Goal: Task Accomplishment & Management: Complete application form

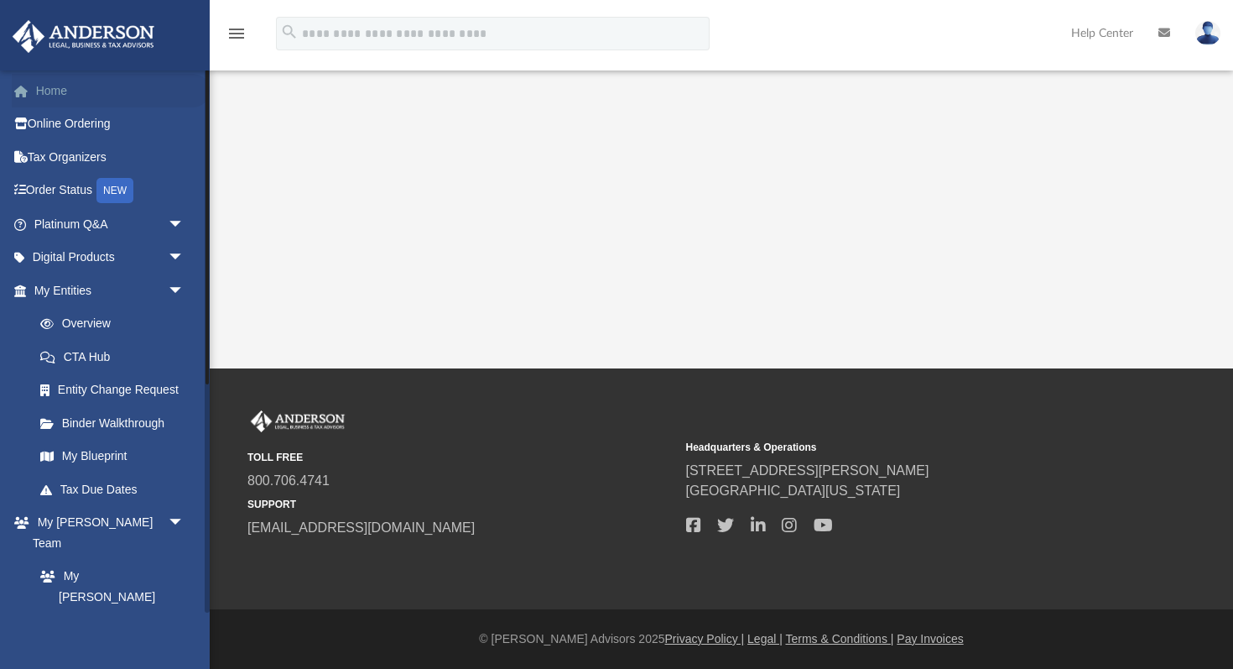
click at [115, 91] on link "Home" at bounding box center [111, 91] width 198 height 34
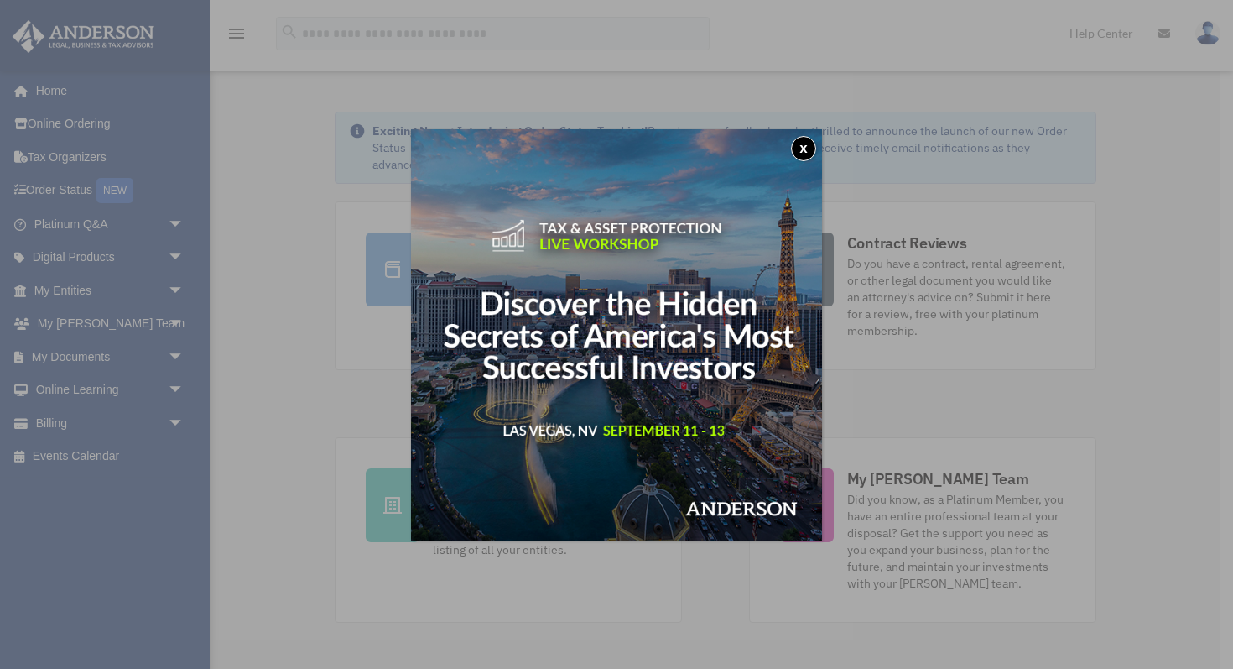
click at [803, 150] on button "x" at bounding box center [803, 148] width 25 height 25
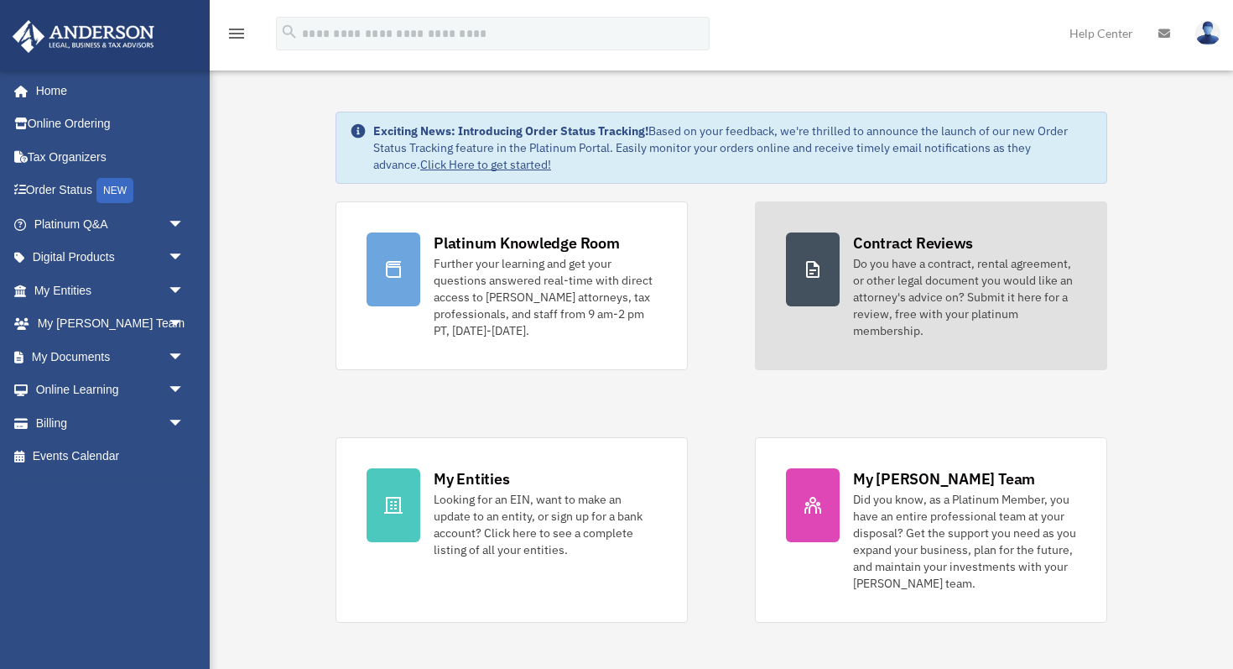
click at [796, 272] on div at bounding box center [813, 269] width 54 height 74
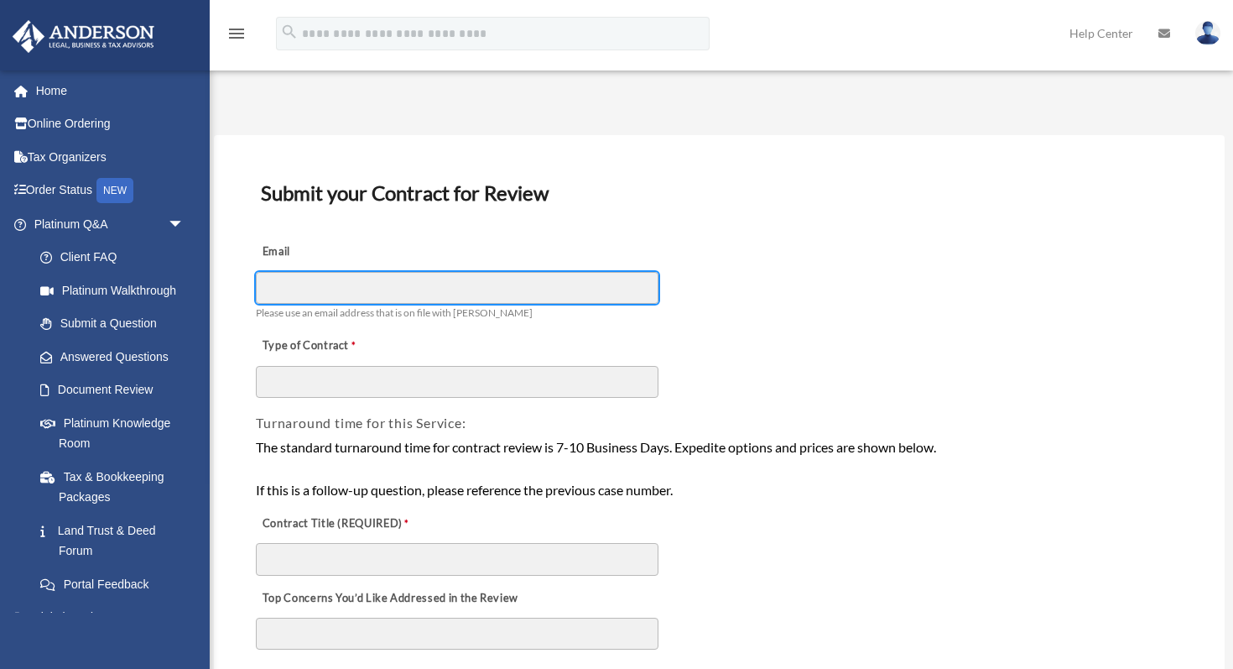
click at [596, 286] on input "Email" at bounding box center [457, 288] width 403 height 32
type input "**********"
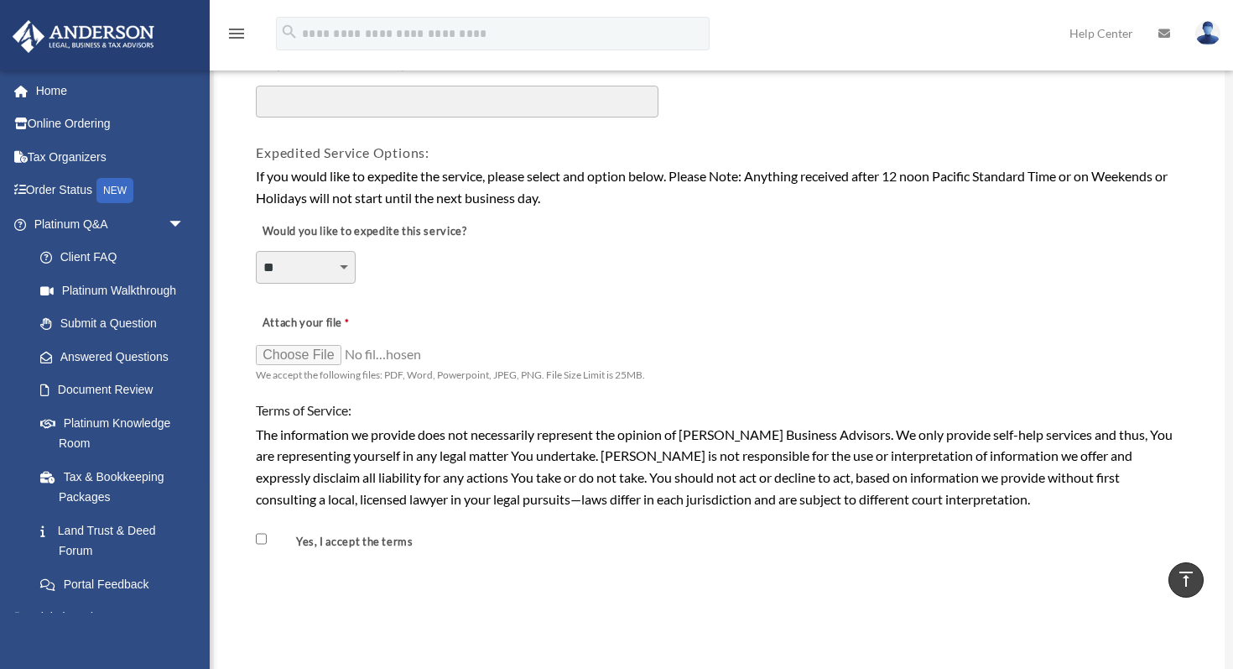
scroll to position [1149, 0]
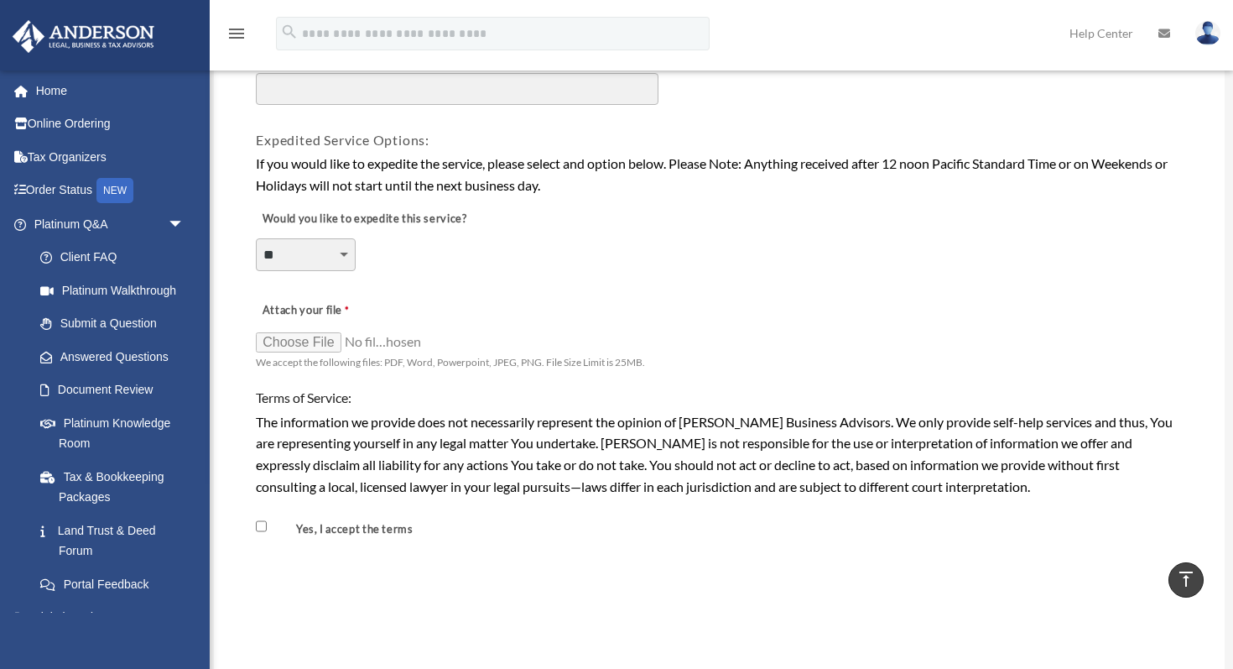
type input "**********"
click at [317, 346] on input "Attach your file" at bounding box center [340, 341] width 168 height 23
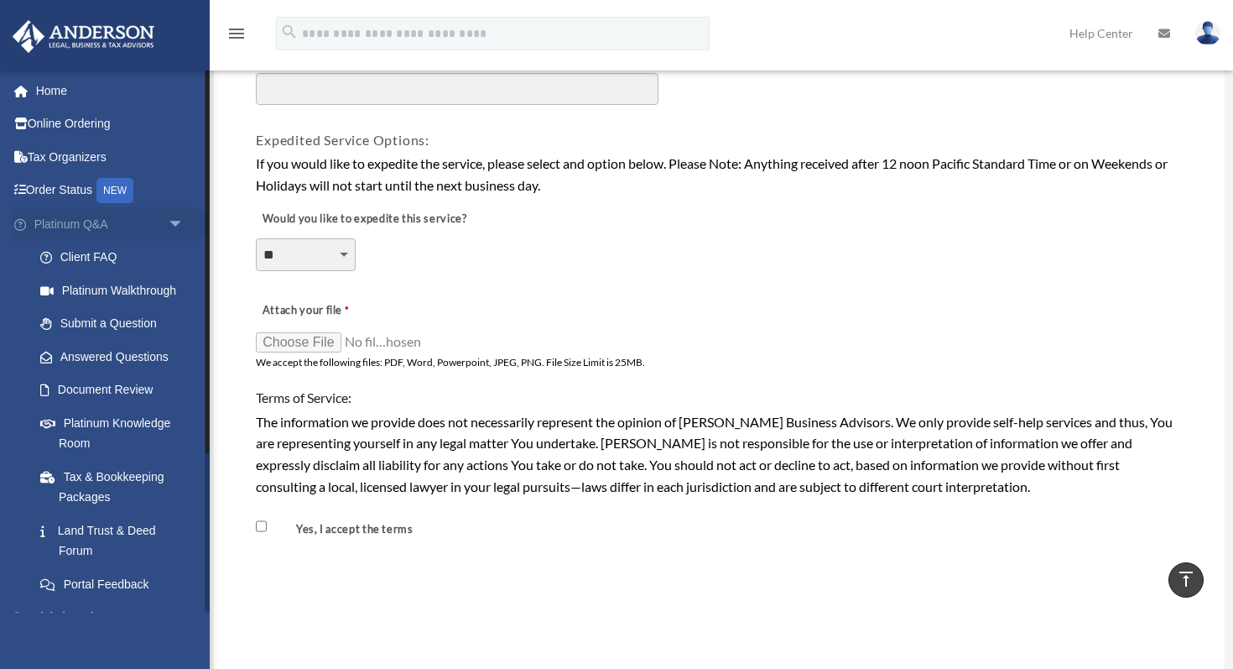
click at [126, 229] on link "Platinum Q&A arrow_drop_down" at bounding box center [111, 224] width 198 height 34
click at [181, 225] on span "arrow_drop_down" at bounding box center [185, 224] width 34 height 34
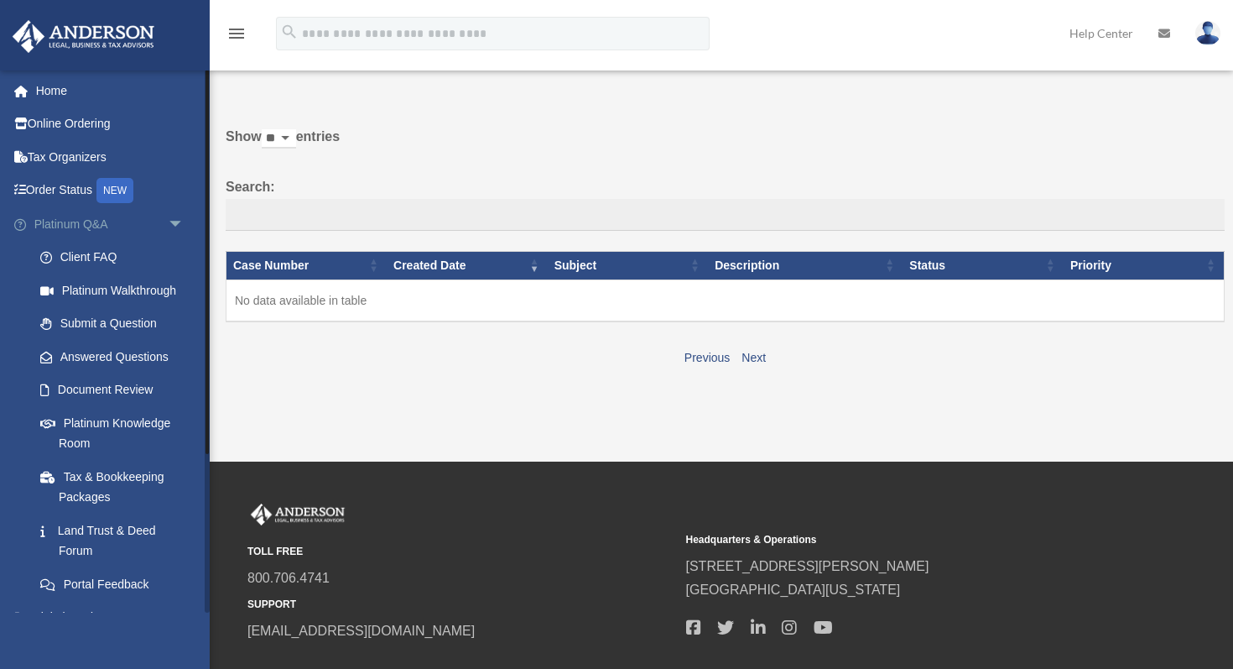
click at [177, 225] on span "arrow_drop_down" at bounding box center [185, 224] width 34 height 34
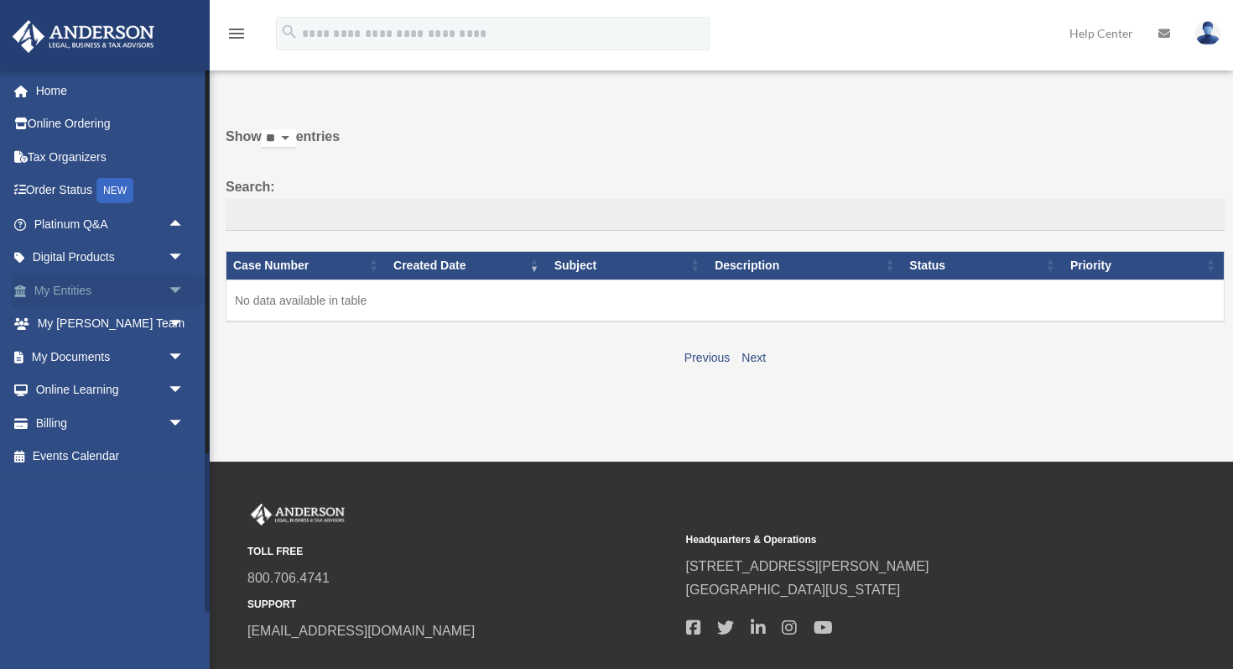
click at [177, 294] on span "arrow_drop_down" at bounding box center [185, 290] width 34 height 34
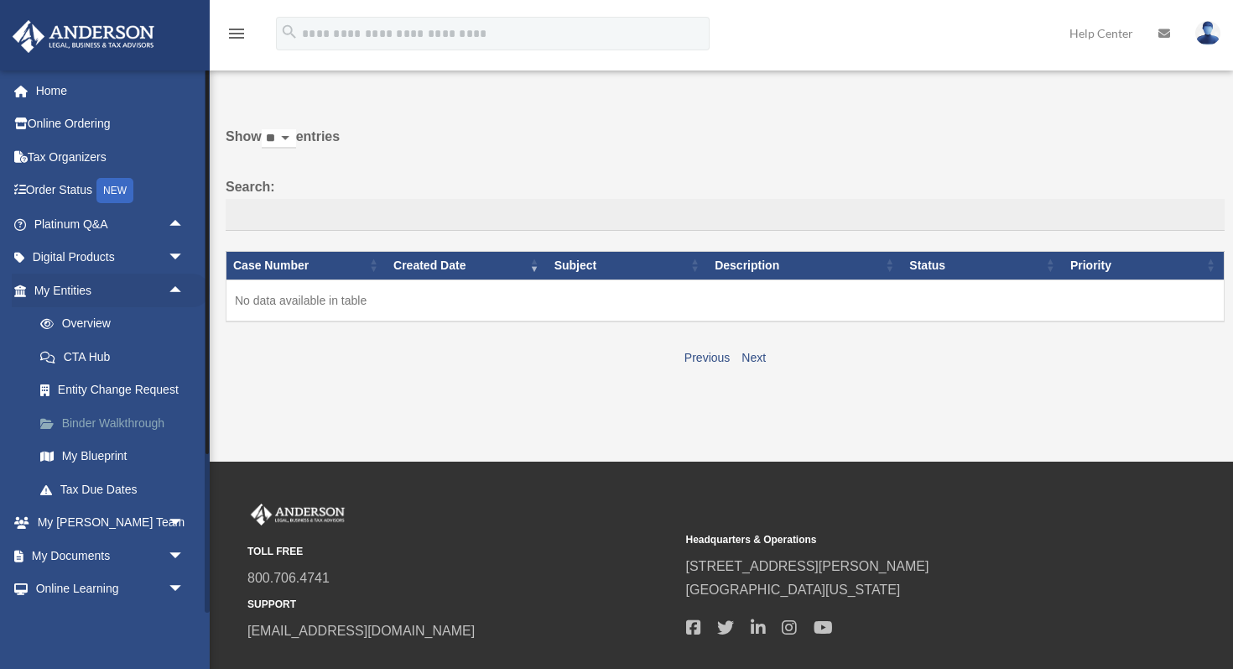
click at [145, 419] on link "Binder Walkthrough" at bounding box center [116, 423] width 186 height 34
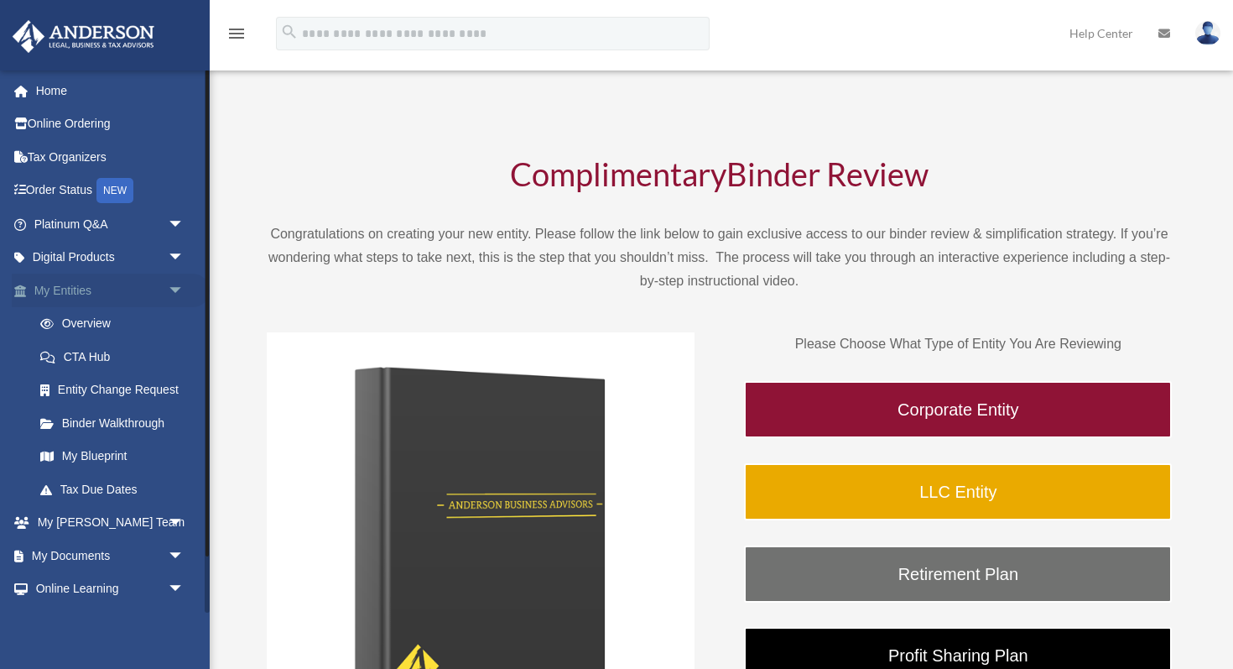
click at [176, 294] on span "arrow_drop_down" at bounding box center [185, 290] width 34 height 34
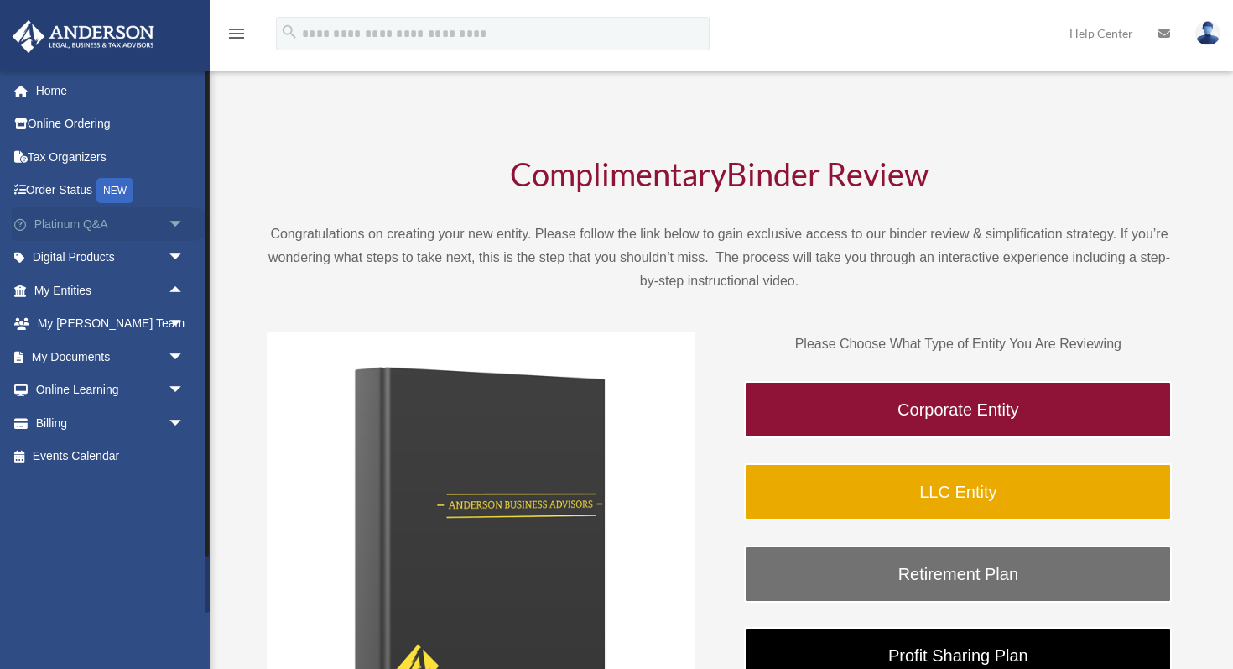
click at [185, 226] on span "arrow_drop_down" at bounding box center [185, 224] width 34 height 34
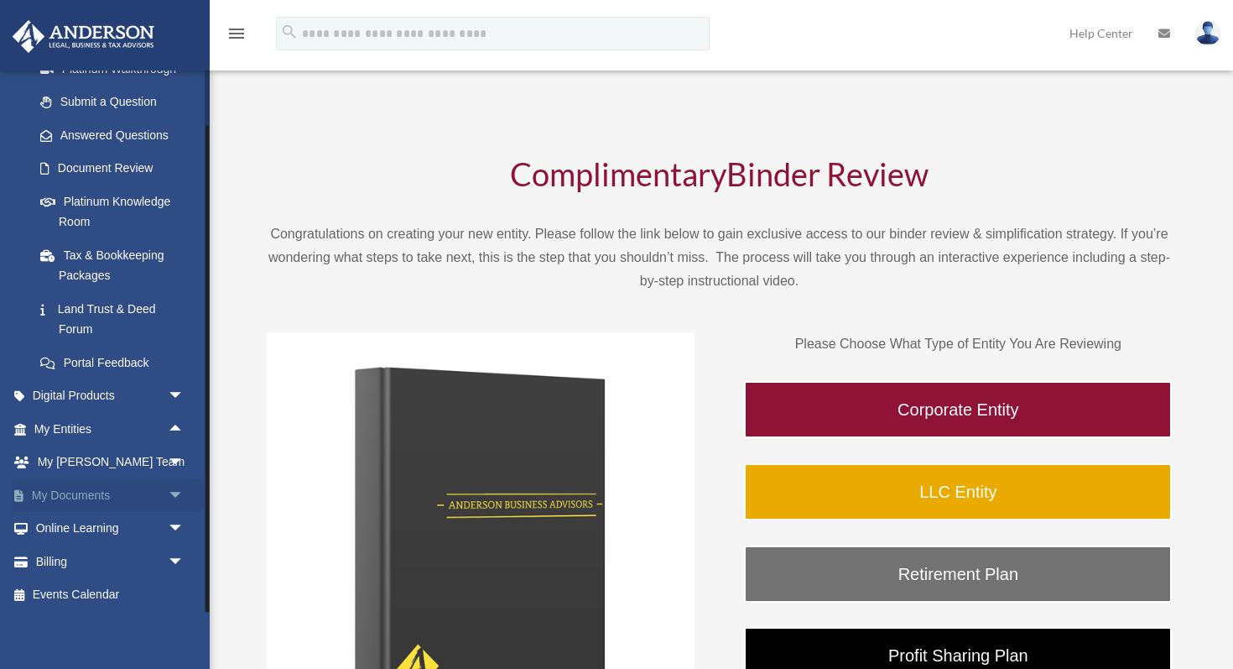
scroll to position [224, 0]
click at [180, 495] on span "arrow_drop_down" at bounding box center [185, 493] width 34 height 34
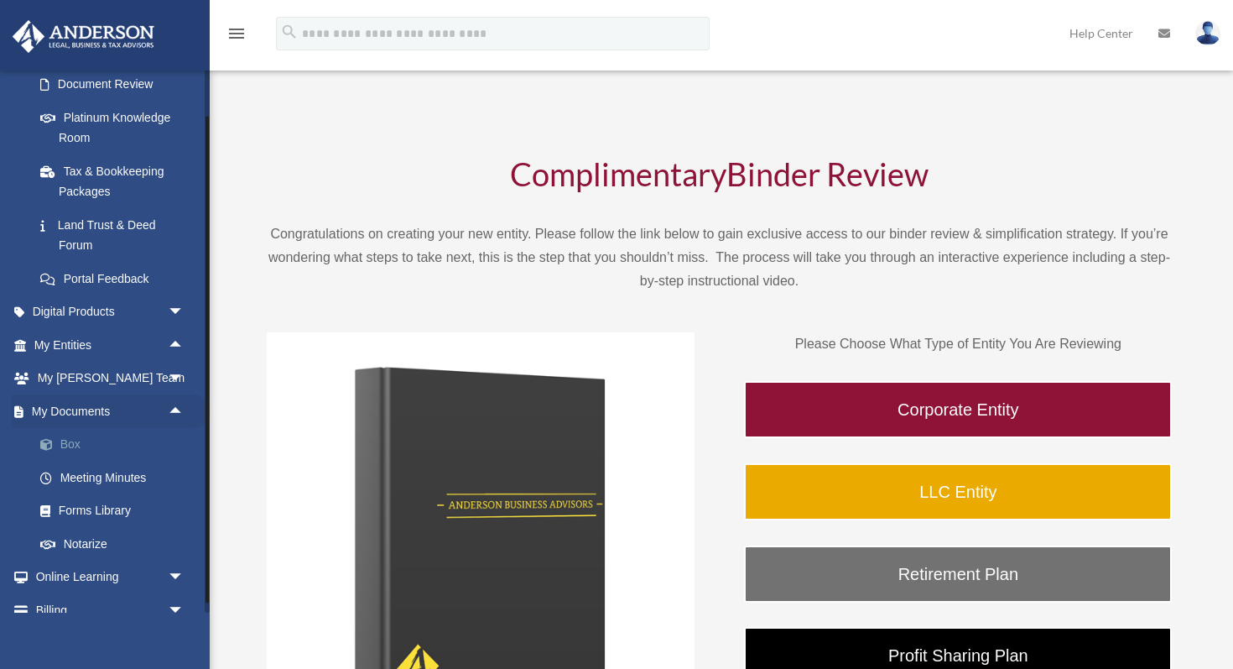
scroll to position [306, 0]
click at [106, 507] on link "Forms Library" at bounding box center [116, 510] width 186 height 34
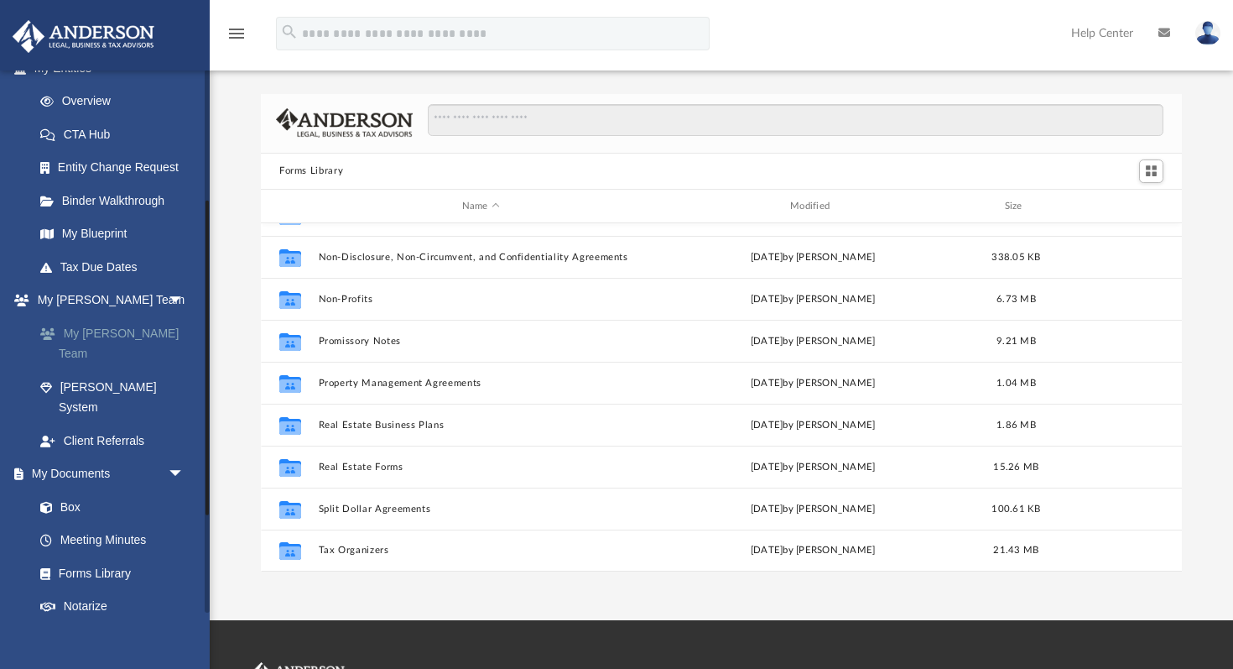
scroll to position [226, 0]
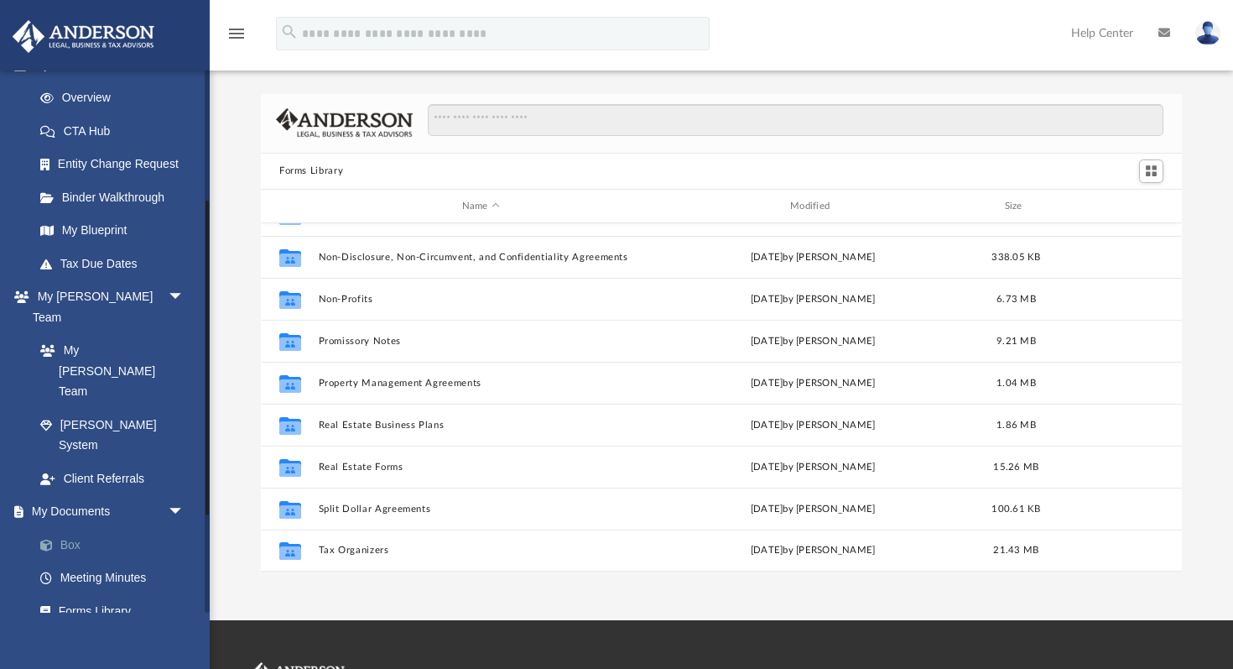
click at [96, 528] on link "Box" at bounding box center [116, 545] width 186 height 34
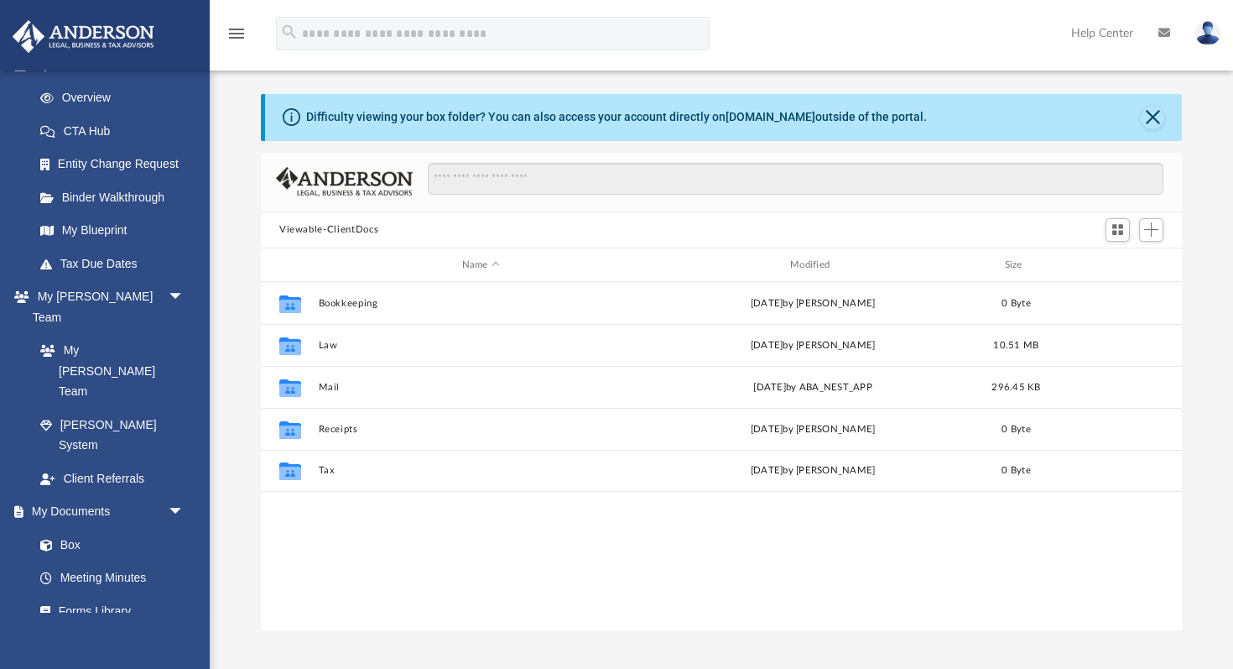
scroll to position [381, 921]
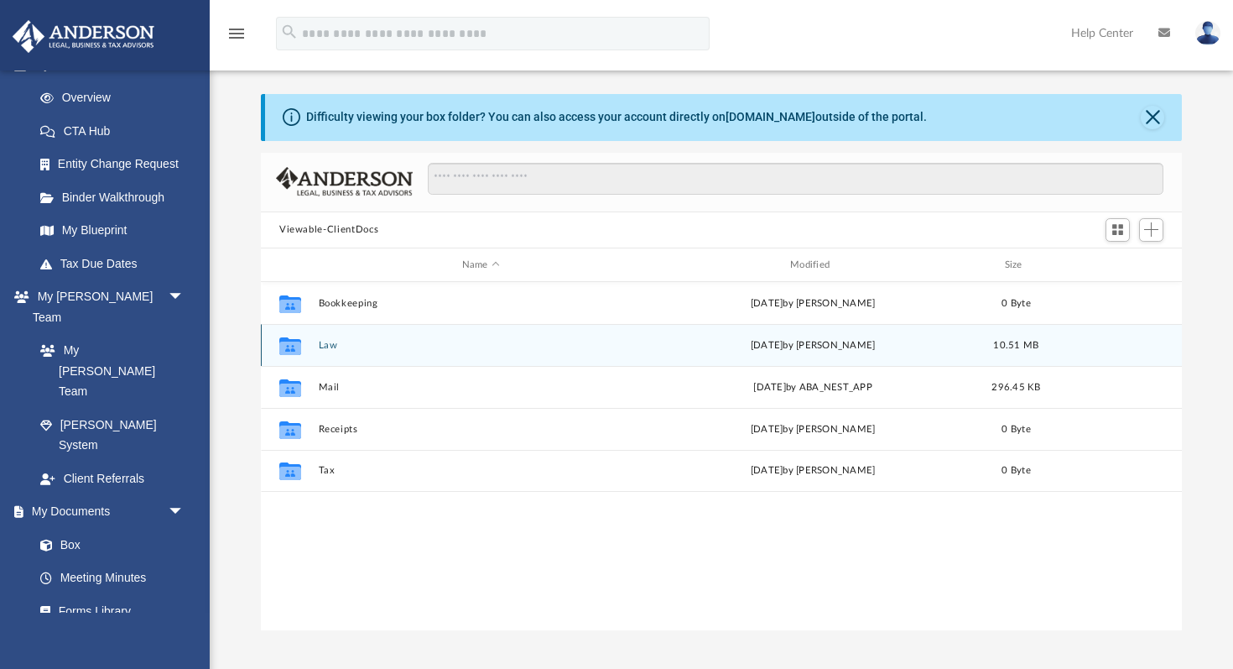
click at [333, 348] on button "Law" at bounding box center [481, 345] width 325 height 11
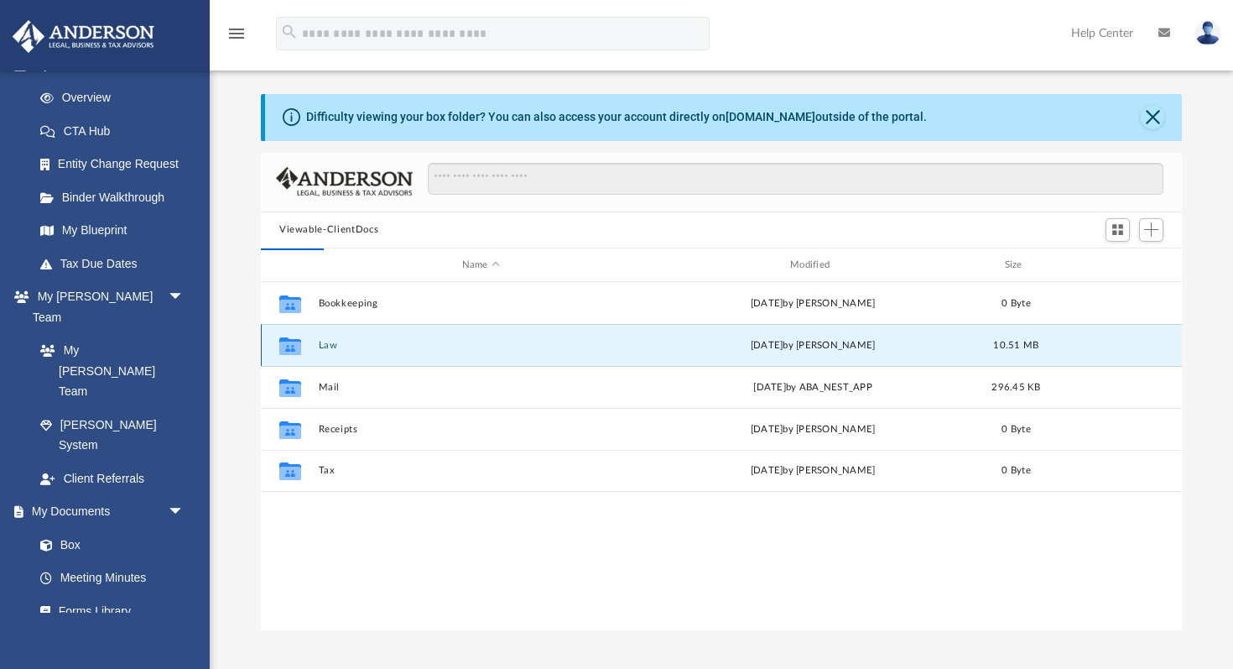
click at [333, 348] on button "Law" at bounding box center [481, 345] width 325 height 11
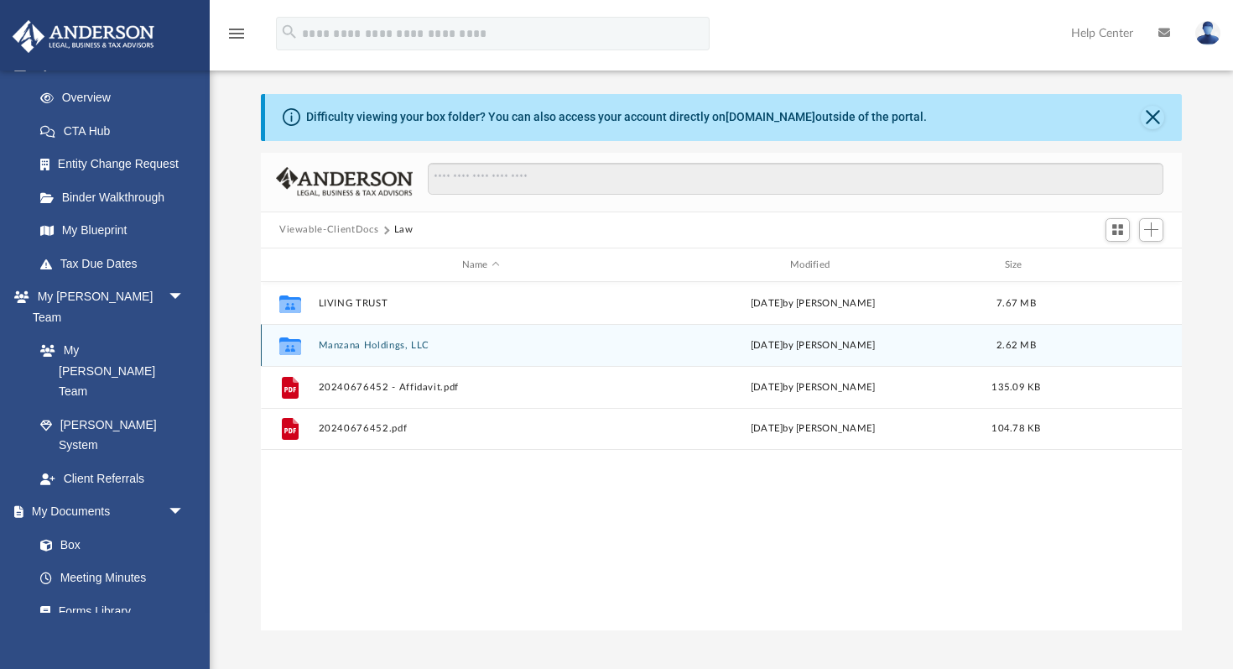
click at [297, 348] on icon "grid" at bounding box center [290, 347] width 22 height 13
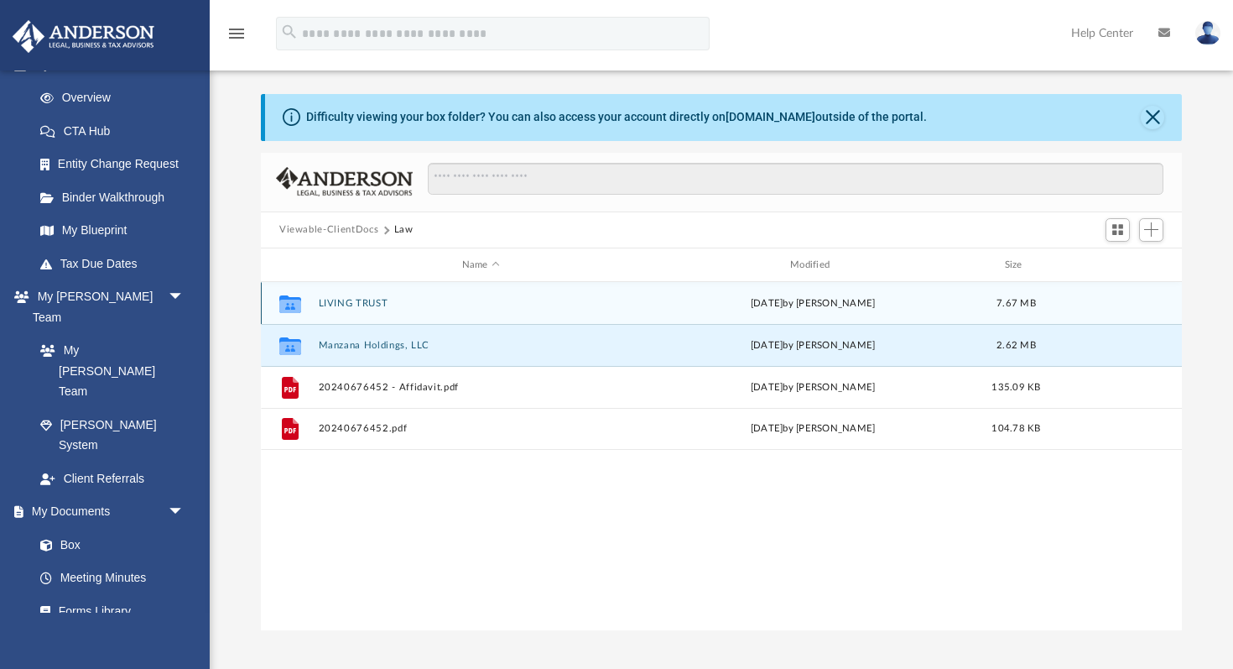
click at [287, 302] on icon "grid" at bounding box center [290, 304] width 22 height 18
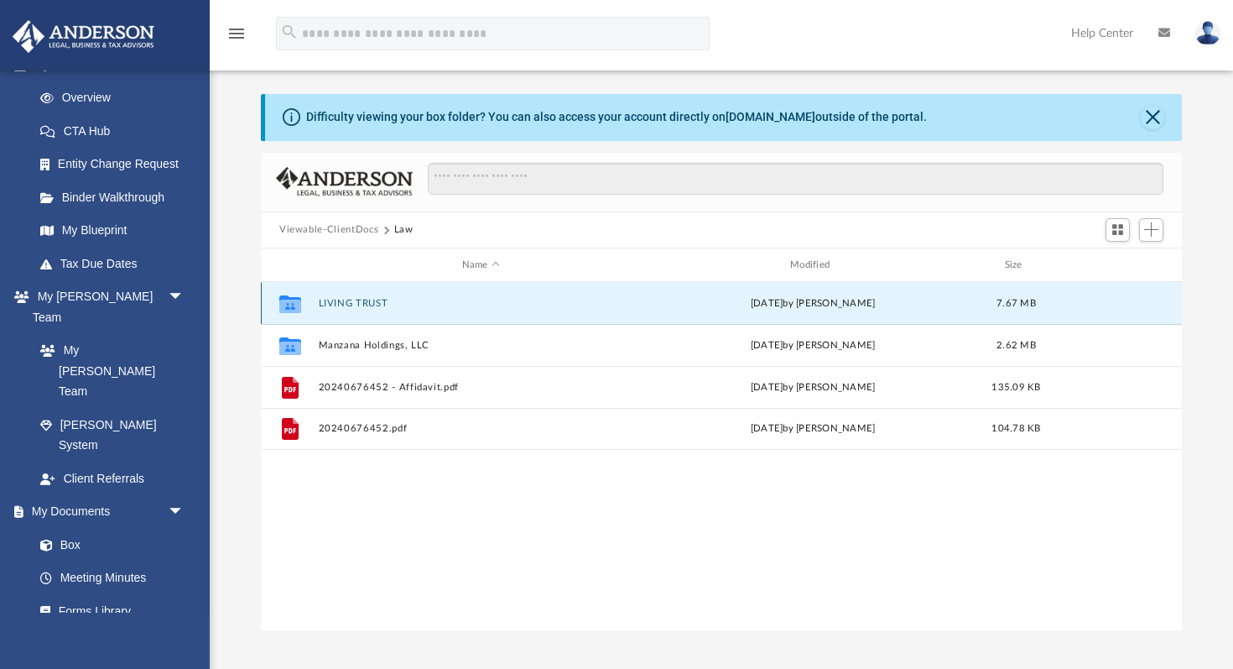
click at [287, 302] on icon "grid" at bounding box center [290, 304] width 22 height 18
click at [396, 307] on button "LIVING TRUST" at bounding box center [481, 303] width 325 height 11
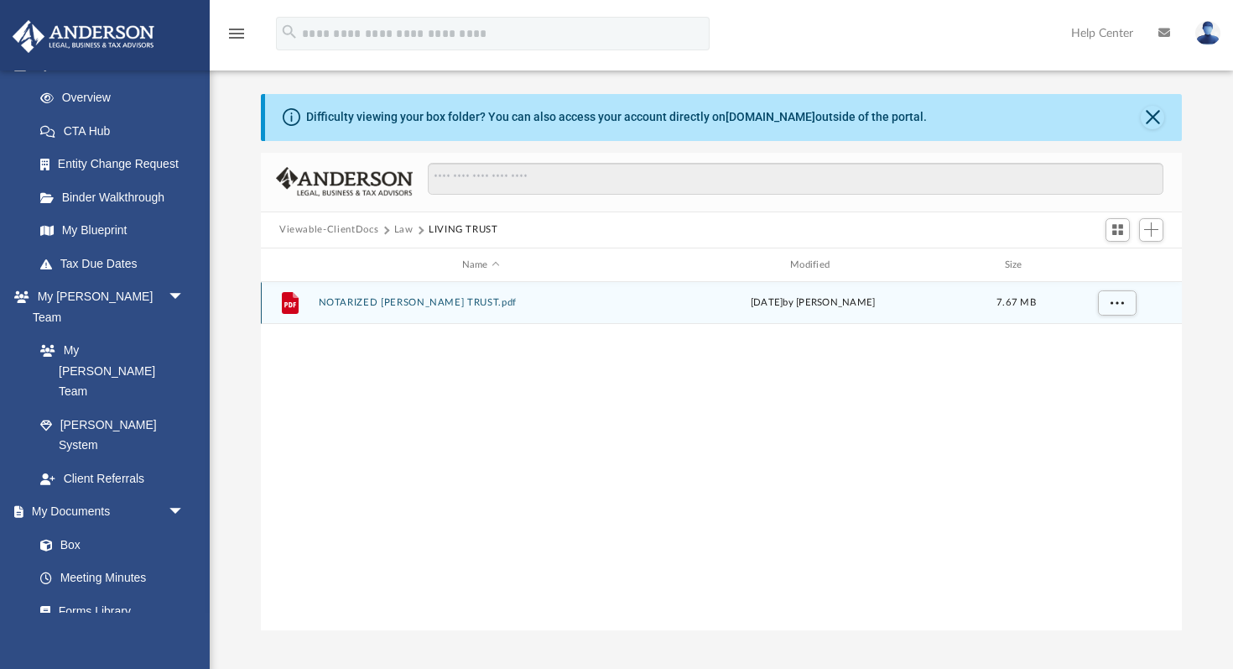
click at [398, 308] on div "File NOTARIZED [PERSON_NAME] TRUST.pdf [DATE] by [PERSON_NAME] 7.67 MB" at bounding box center [721, 303] width 921 height 42
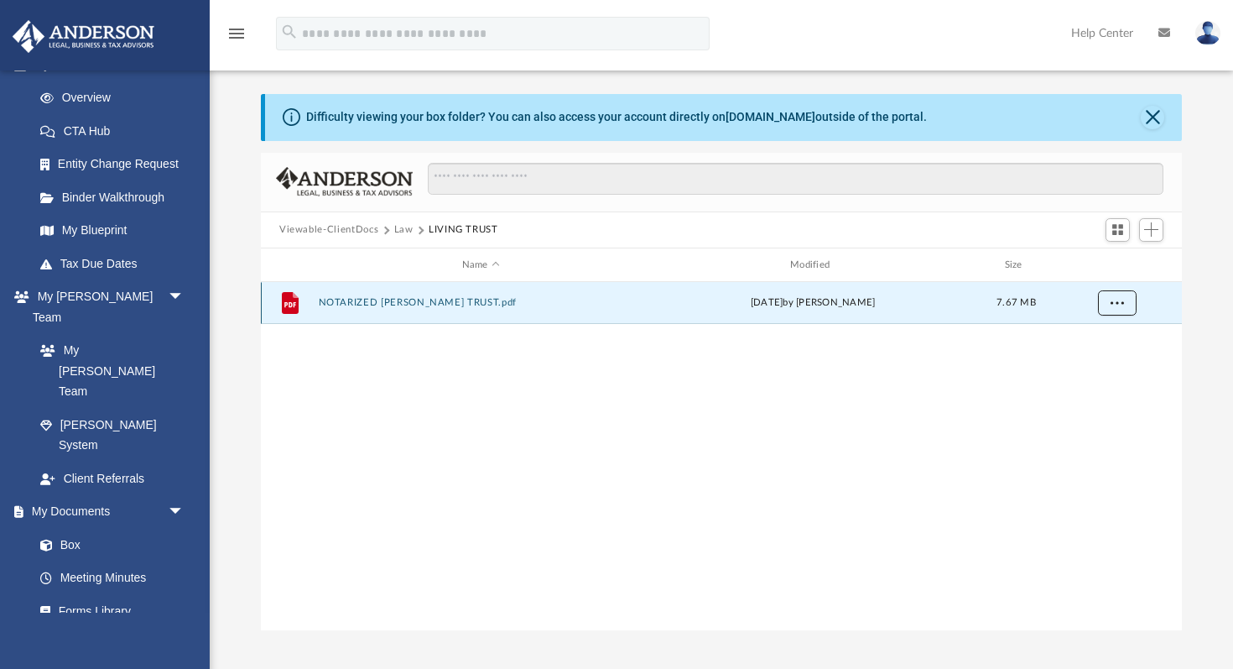
click at [1127, 301] on button "More options" at bounding box center [1117, 303] width 39 height 25
click at [1101, 367] on li "Download" at bounding box center [1101, 364] width 49 height 18
click at [1116, 300] on span "More options" at bounding box center [1117, 302] width 13 height 9
click at [1099, 363] on li "Download" at bounding box center [1101, 364] width 49 height 18
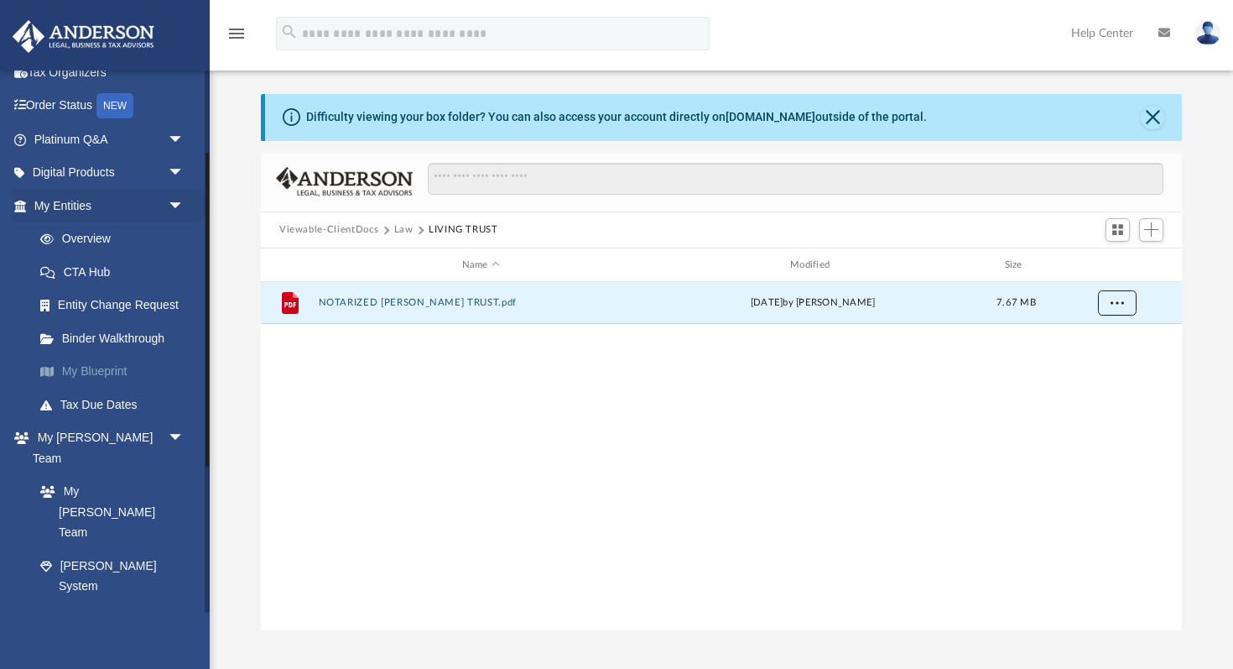
scroll to position [83, 0]
click at [180, 146] on span "arrow_drop_down" at bounding box center [185, 141] width 34 height 34
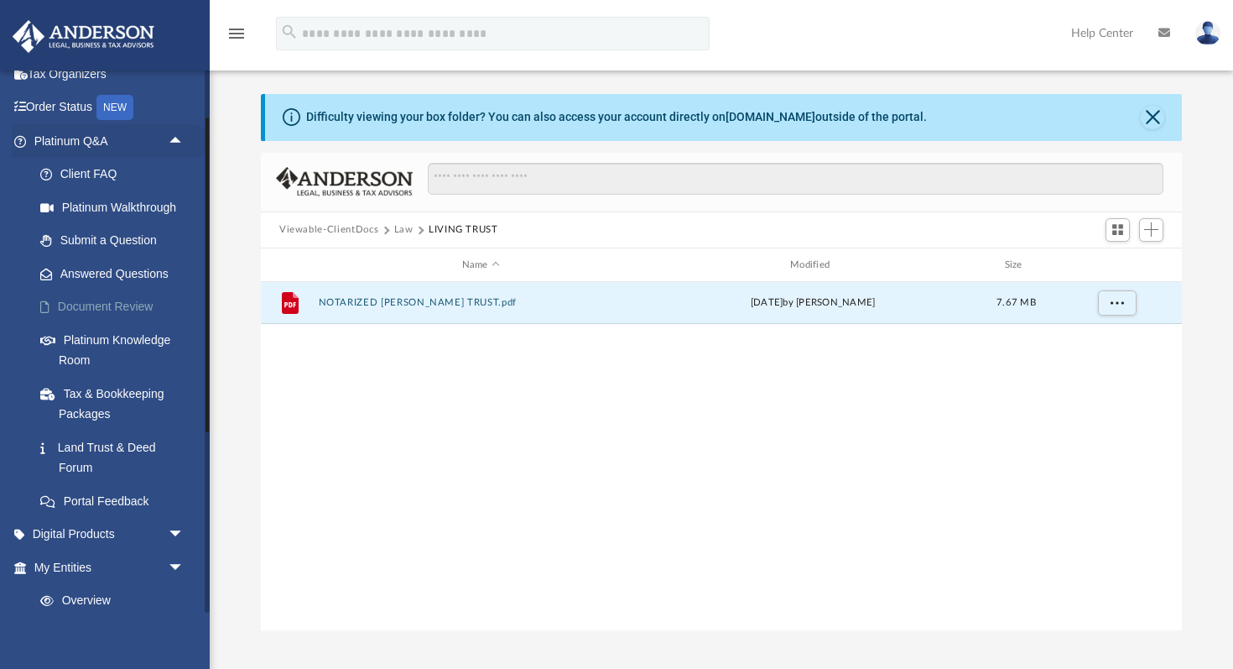
click at [128, 310] on link "Document Review" at bounding box center [116, 307] width 186 height 34
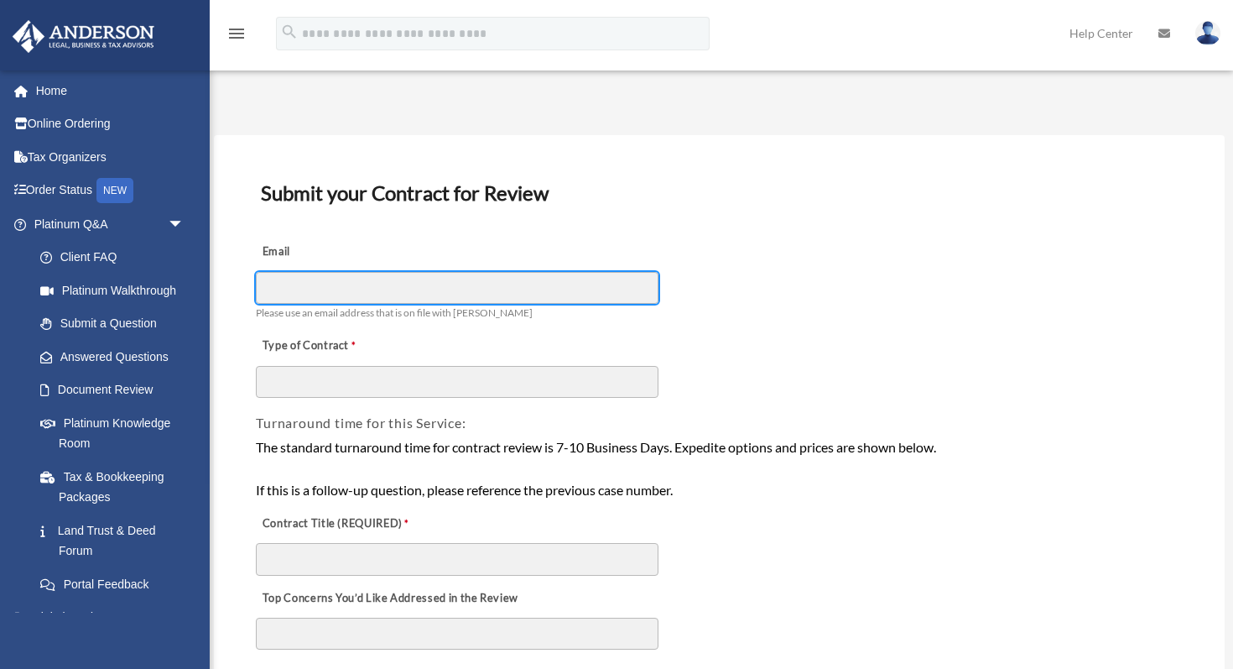
click at [546, 284] on input "Email" at bounding box center [457, 288] width 403 height 32
type input "**********"
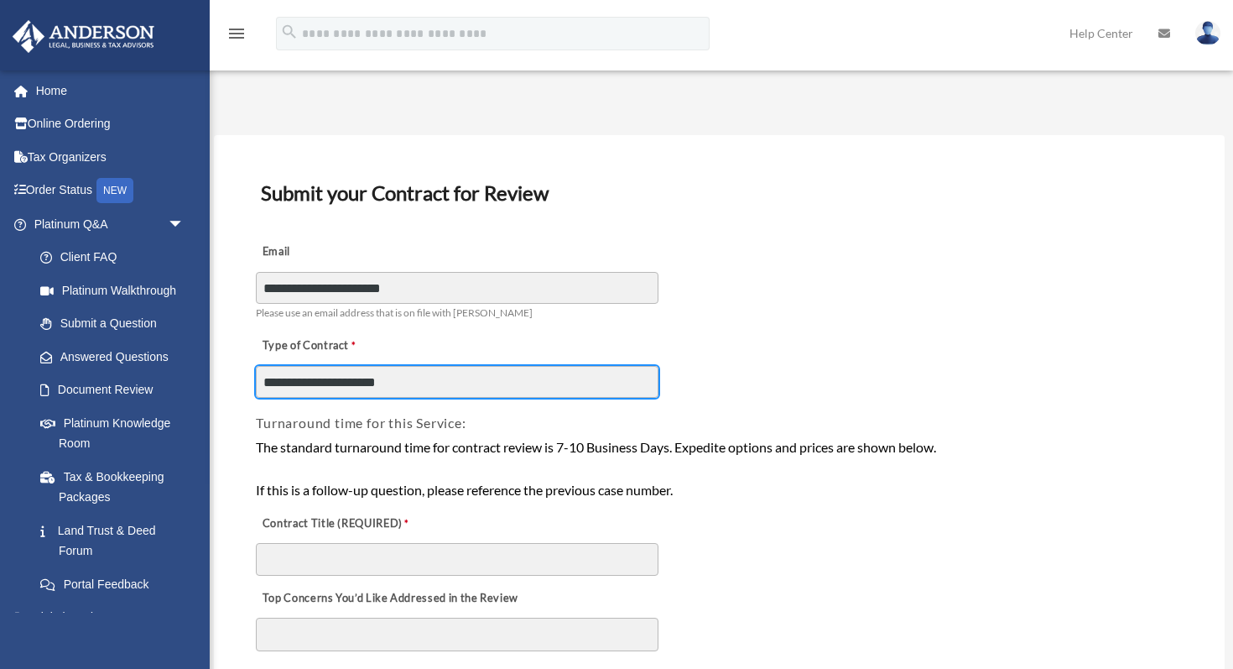
type input "**********"
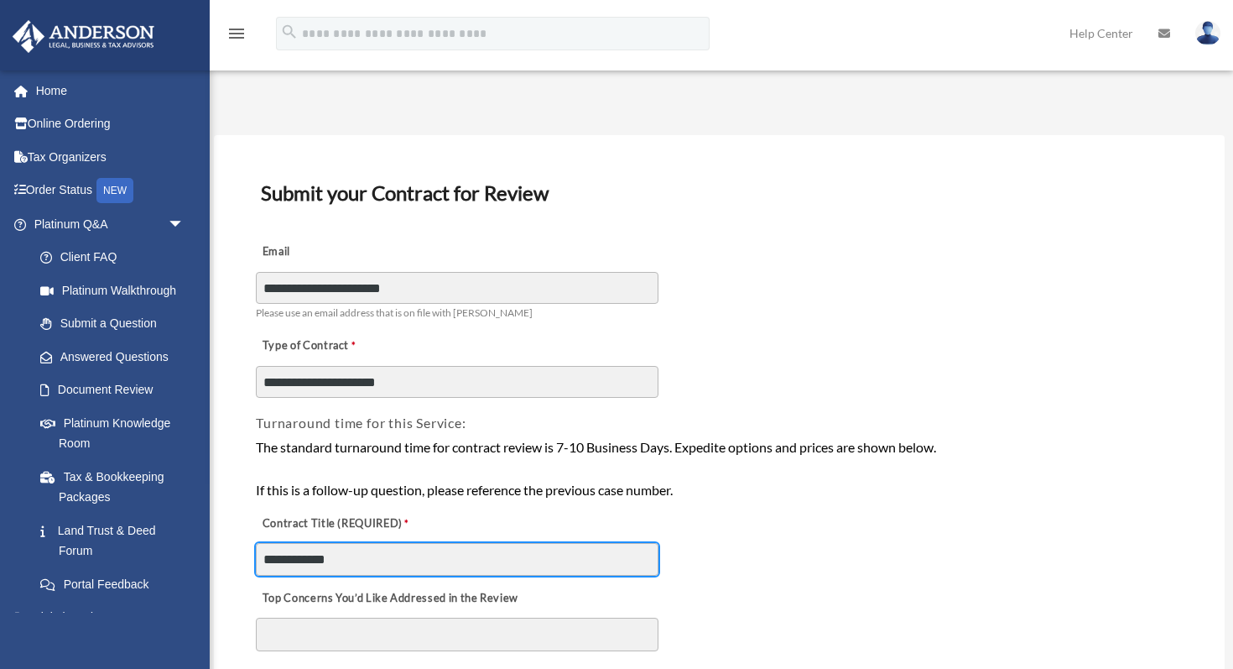
type input "**********"
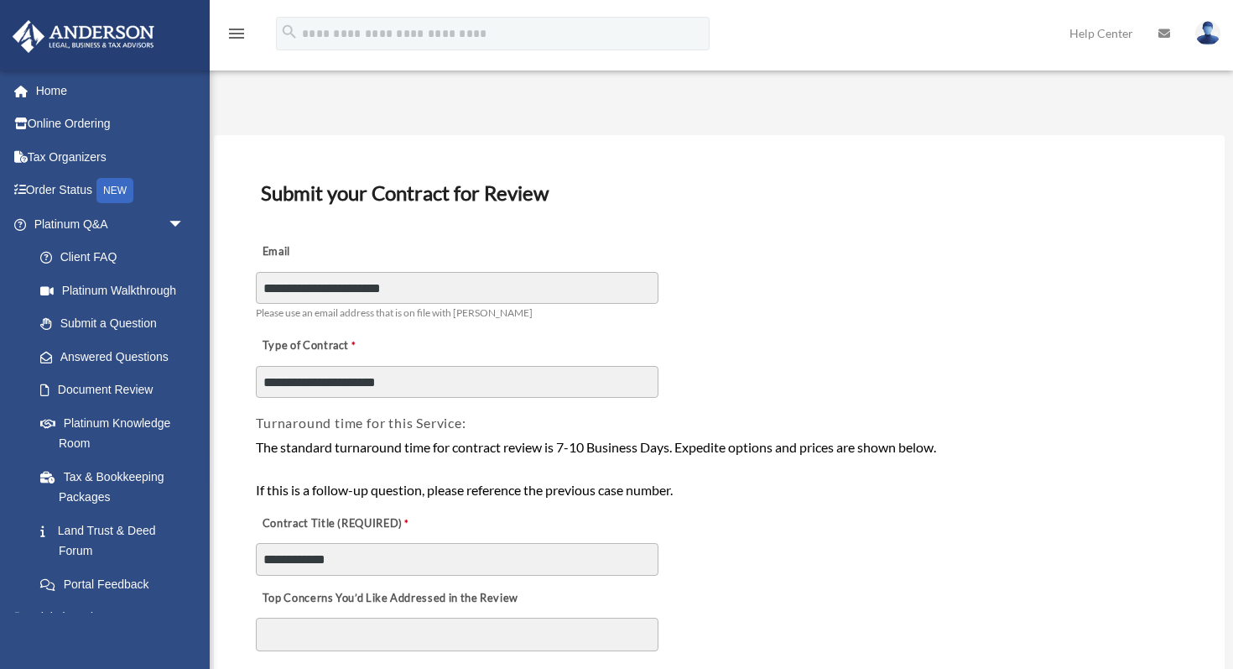
click at [819, 268] on div "**********" at bounding box center [719, 278] width 930 height 94
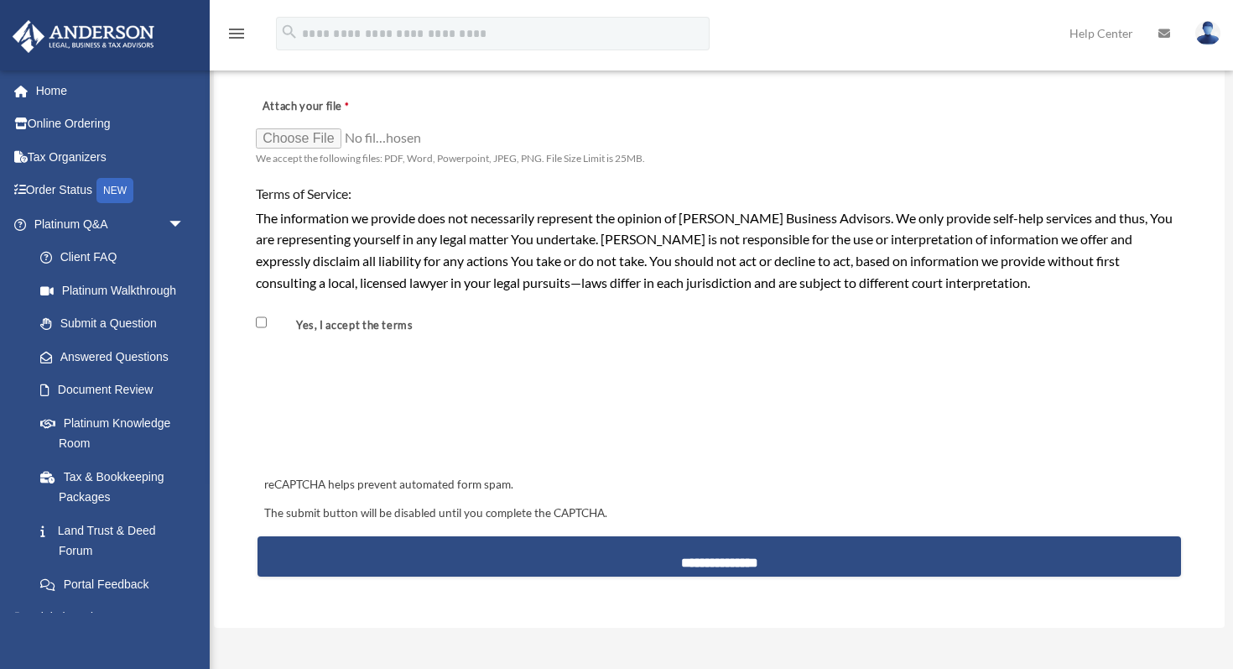
scroll to position [1364, 0]
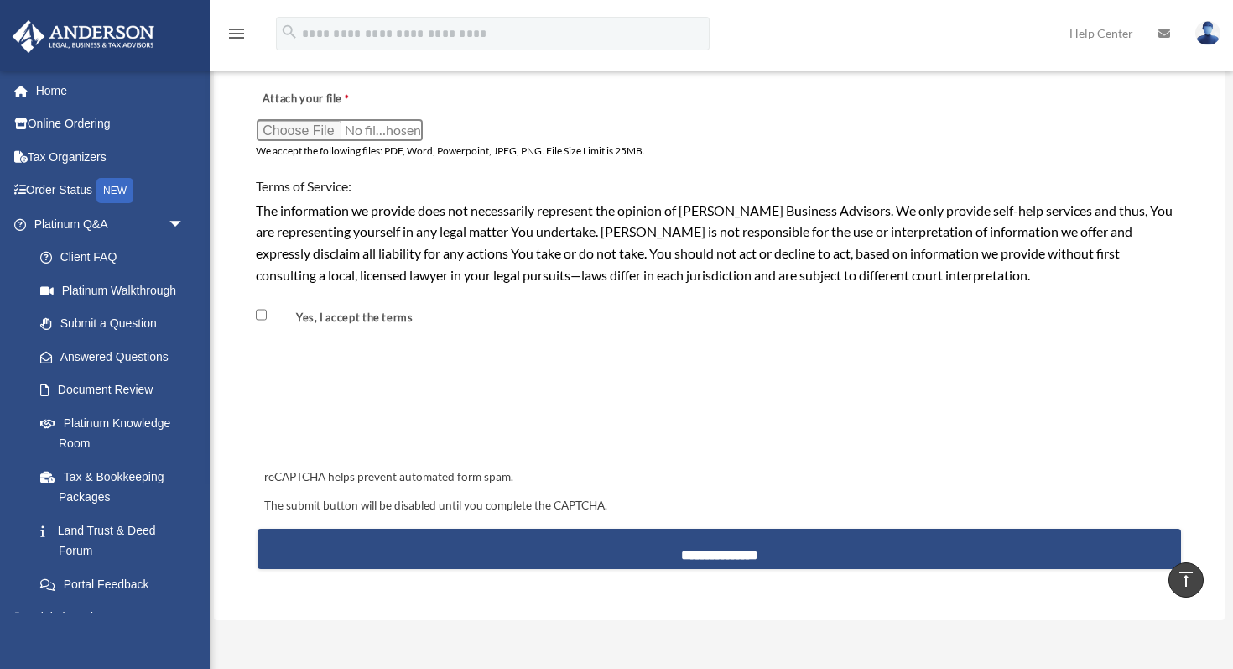
click at [307, 135] on input "Attach your file" at bounding box center [340, 129] width 168 height 23
type input "**********"
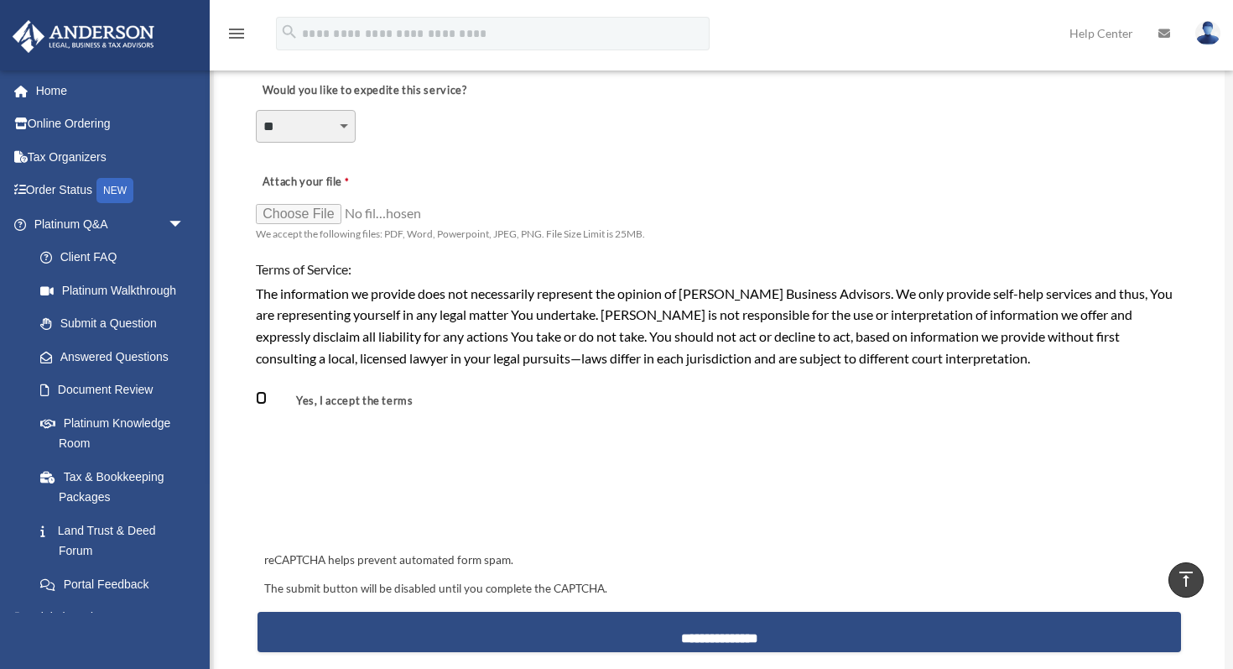
scroll to position [1283, 0]
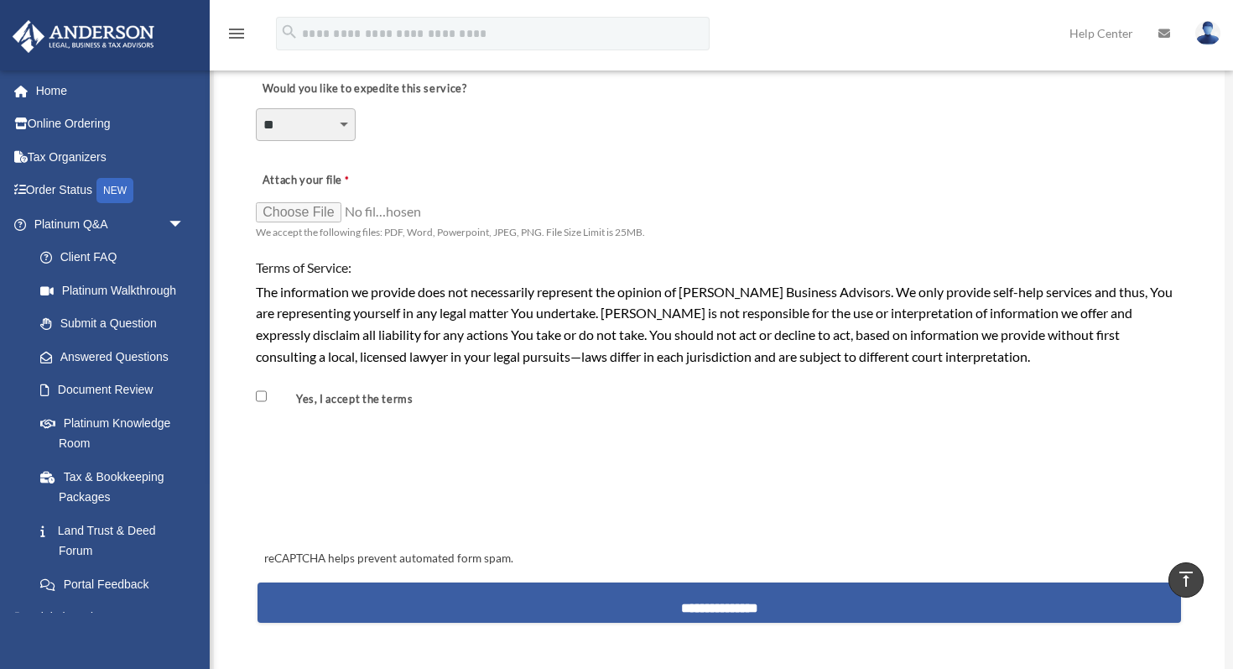
click at [699, 607] on input "**********" at bounding box center [720, 602] width 924 height 40
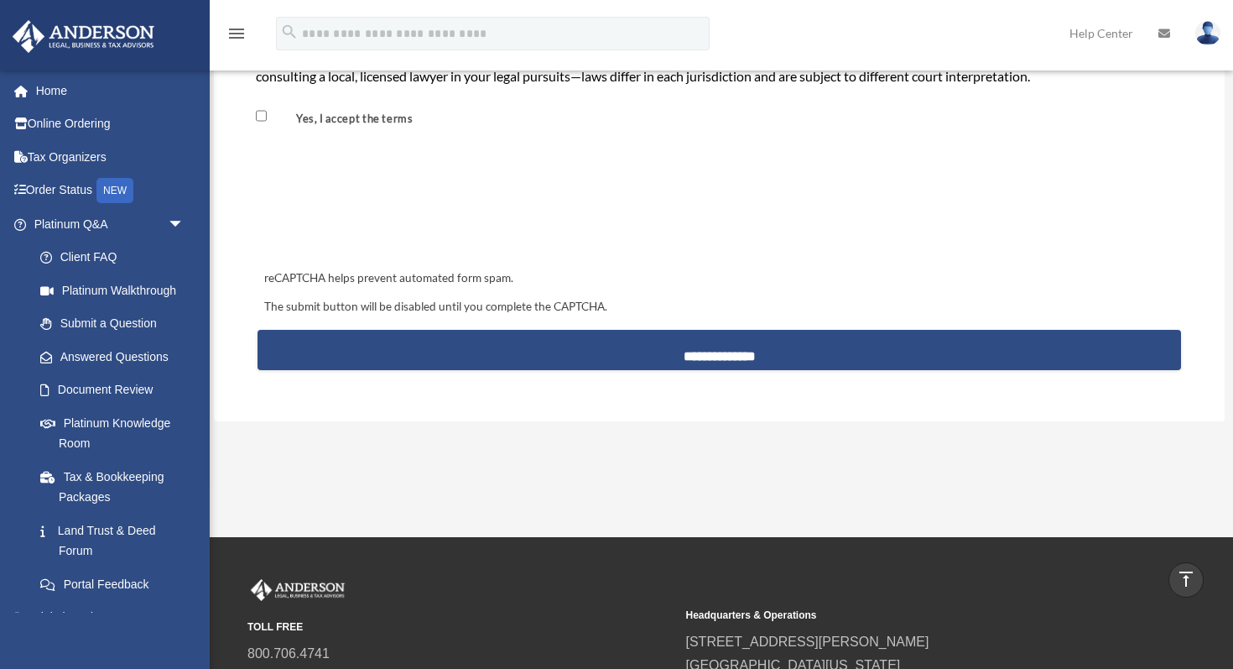
scroll to position [1562, 0]
